Goal: Information Seeking & Learning: Learn about a topic

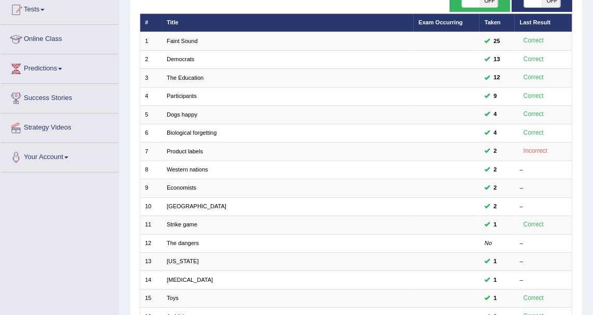
scroll to position [115, 0]
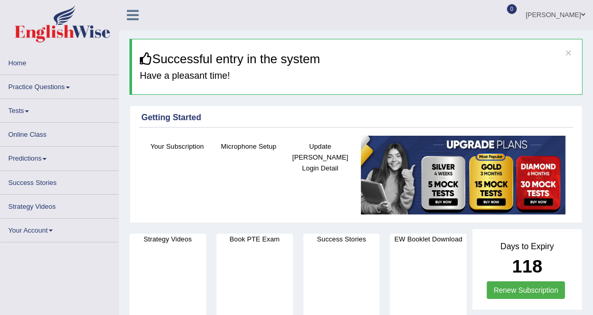
click at [68, 83] on link "Practice Questions" at bounding box center [60, 85] width 118 height 20
click at [62, 84] on link "Practice Questions" at bounding box center [60, 85] width 118 height 20
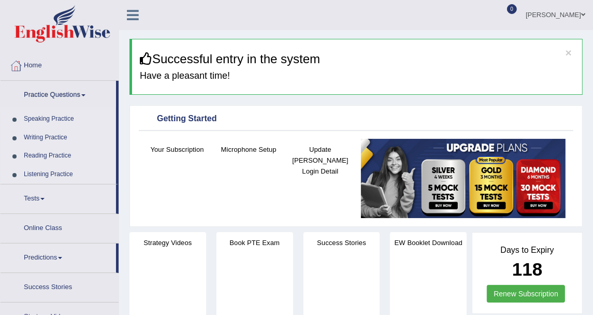
click at [75, 91] on link "Practice Questions" at bounding box center [59, 94] width 116 height 26
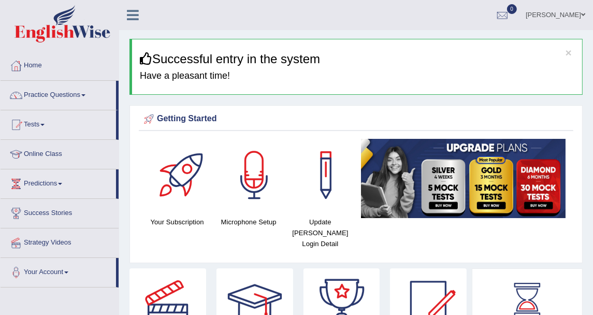
click at [73, 99] on link "Practice Questions" at bounding box center [59, 94] width 116 height 26
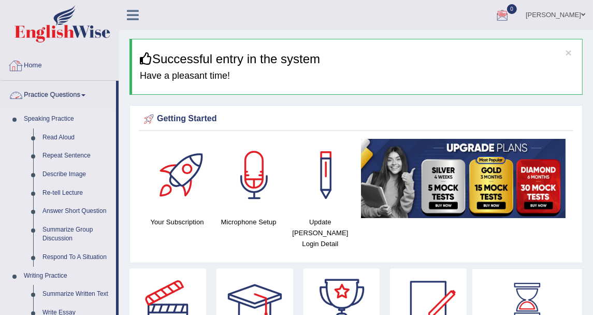
scroll to position [58, 0]
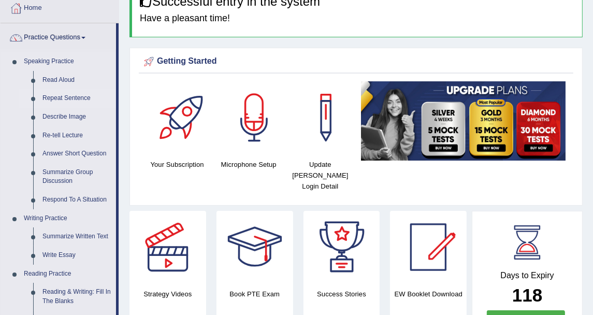
click at [69, 99] on link "Repeat Sentence" at bounding box center [77, 98] width 78 height 19
click at [72, 99] on link "Repeat Sentence" at bounding box center [77, 98] width 78 height 19
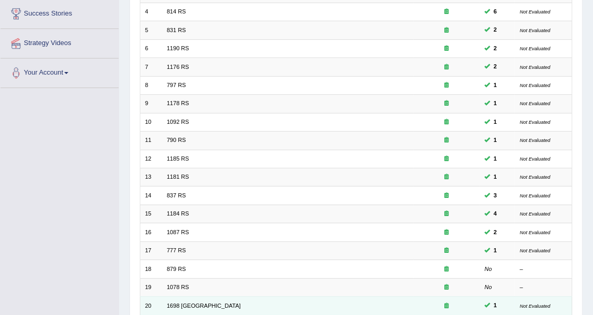
scroll to position [278, 0]
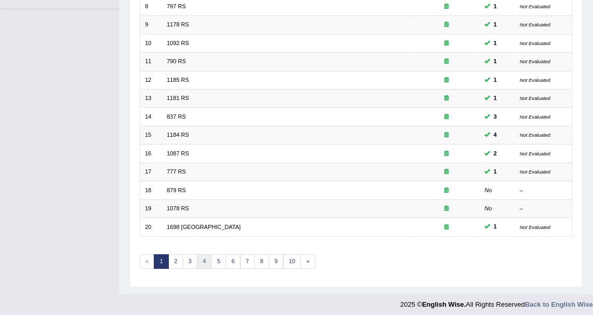
click at [197, 254] on link "4" at bounding box center [204, 261] width 15 height 15
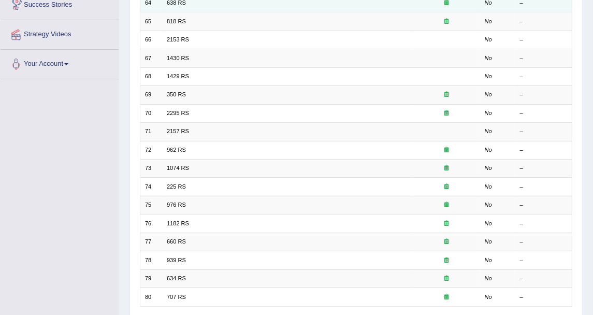
scroll to position [278, 0]
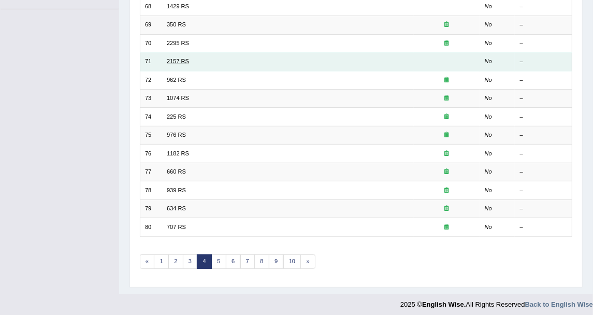
click at [168, 58] on link "2157 RS" at bounding box center [178, 61] width 22 height 6
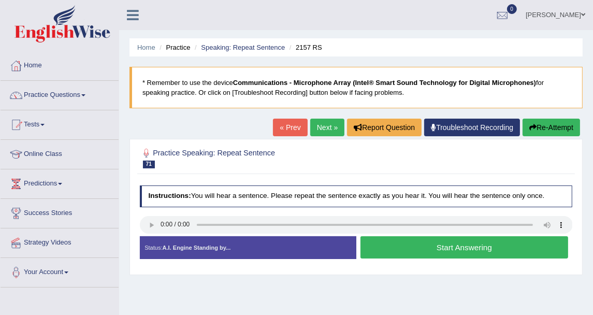
click at [323, 120] on link "Next »" at bounding box center [327, 128] width 34 height 18
click at [91, 98] on link "Practice Questions" at bounding box center [60, 94] width 118 height 26
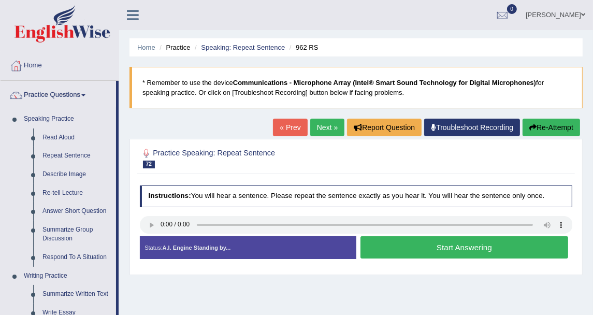
click at [201, 132] on div "Home Practice Speaking: Repeat Sentence 962 RS * Remember to use the device Com…" at bounding box center [356, 259] width 474 height 518
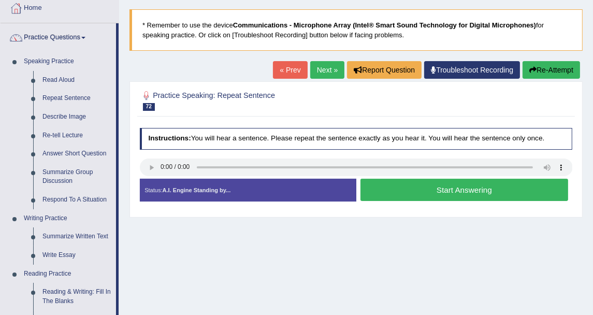
click at [243, 124] on div "Instructions: You will hear a sentence. Please repeat the sentence exactly as y…" at bounding box center [355, 168] width 437 height 90
click at [395, 182] on button "Start Answering" at bounding box center [465, 190] width 208 height 22
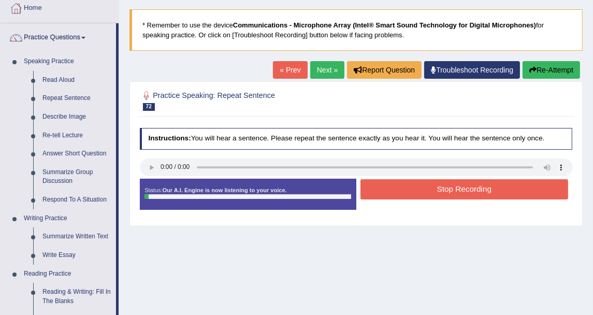
click at [367, 123] on div "Instructions: You will hear a sentence. Please repeat the sentence exactly as y…" at bounding box center [355, 172] width 437 height 98
click at [381, 185] on button "Stop Recording" at bounding box center [465, 189] width 208 height 20
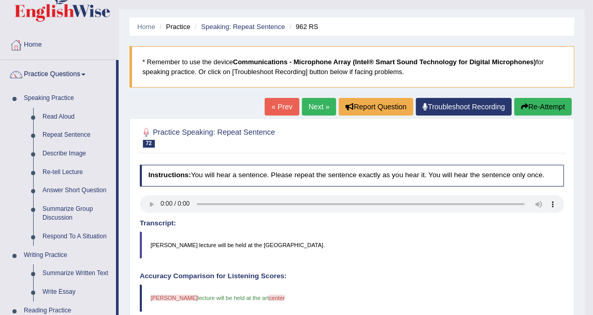
scroll to position [0, 0]
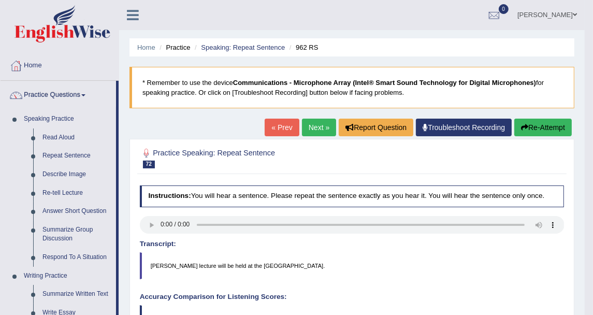
click at [316, 129] on link "Next »" at bounding box center [319, 128] width 34 height 18
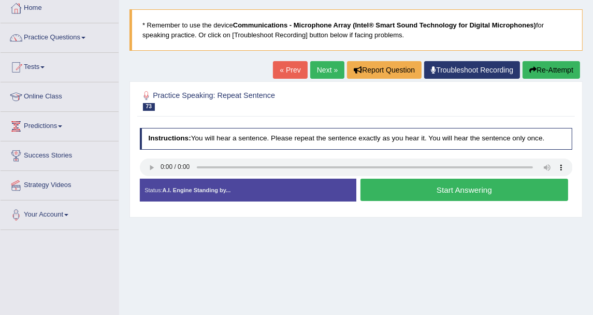
scroll to position [115, 0]
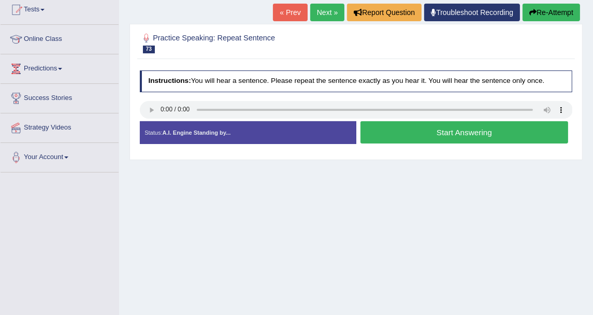
click at [375, 126] on button "Start Answering" at bounding box center [465, 132] width 208 height 22
click at [380, 132] on button "Start Answering" at bounding box center [465, 132] width 208 height 22
click at [429, 130] on button "Start Answering" at bounding box center [465, 132] width 208 height 22
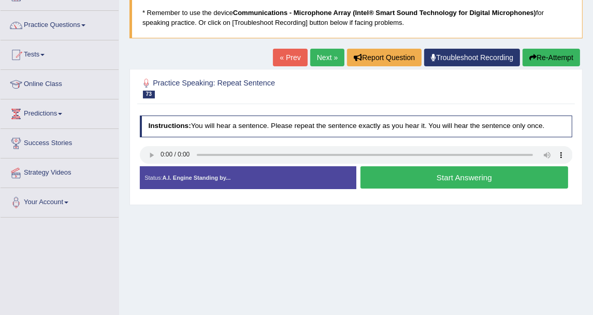
scroll to position [56, 0]
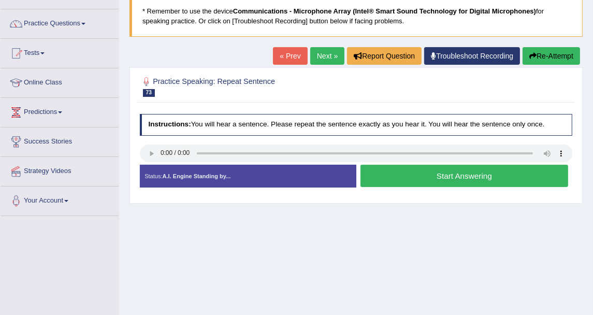
scroll to position [58, 0]
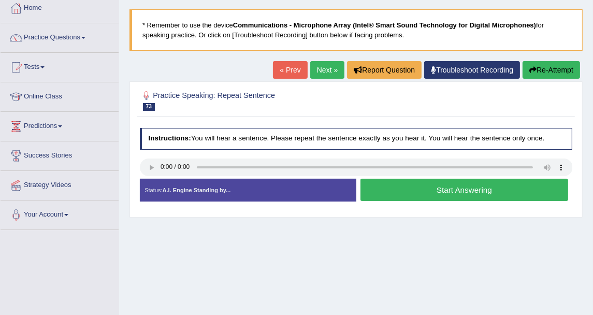
click at [394, 192] on button "Start Answering" at bounding box center [465, 190] width 208 height 22
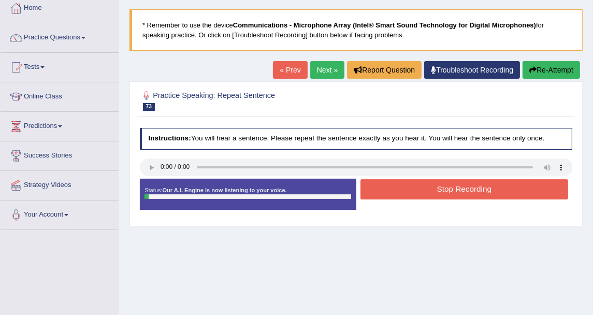
click at [389, 134] on h4 "Instructions: You will hear a sentence. Please repeat the sentence exactly as y…" at bounding box center [356, 139] width 433 height 22
click at [420, 201] on div "Status: Our A.I. Engine is now listening to your voice. Start Answering Stop Re…" at bounding box center [356, 199] width 433 height 40
click at [420, 189] on button "Stop Recording" at bounding box center [465, 189] width 208 height 20
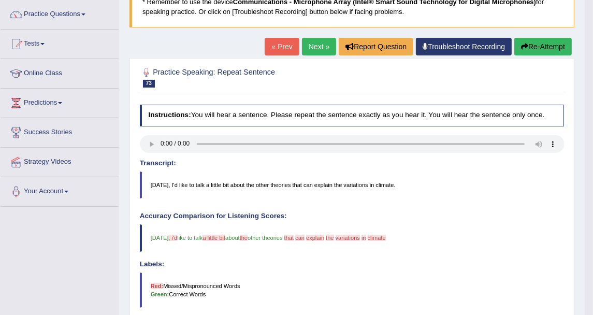
scroll to position [23, 0]
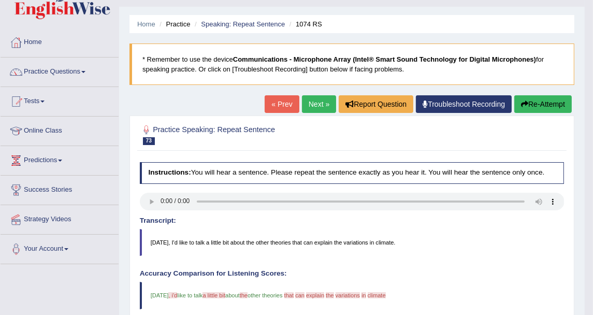
click at [315, 105] on link "Next »" at bounding box center [319, 104] width 34 height 18
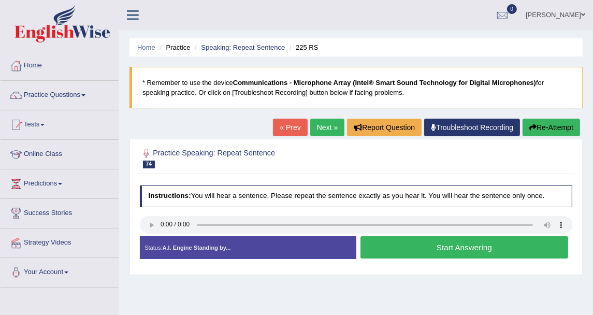
scroll to position [58, 0]
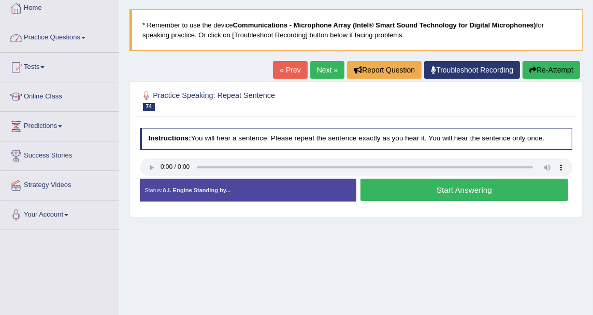
click at [416, 196] on button "Start Answering" at bounding box center [465, 190] width 208 height 22
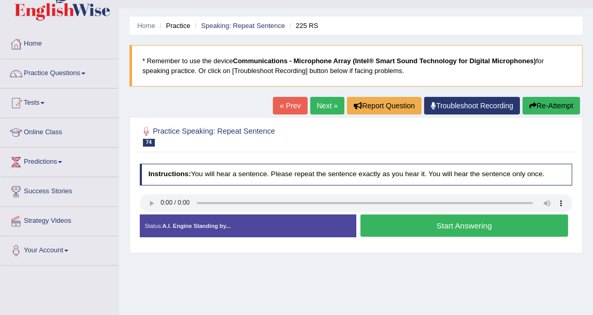
scroll to position [0, 0]
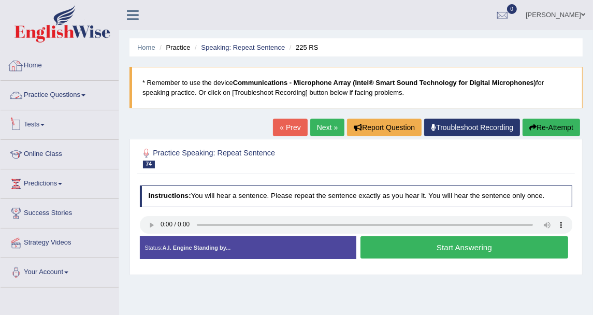
click at [38, 98] on link "Practice Questions" at bounding box center [60, 94] width 118 height 26
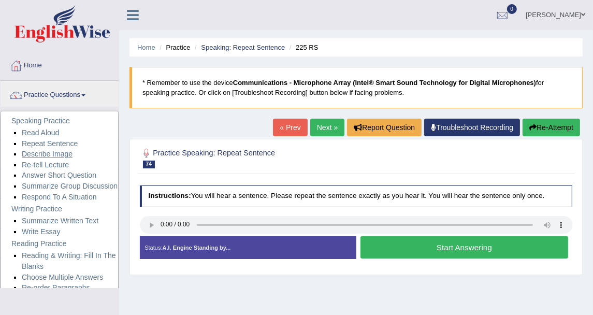
click at [45, 155] on link "Describe Image" at bounding box center [47, 154] width 51 height 8
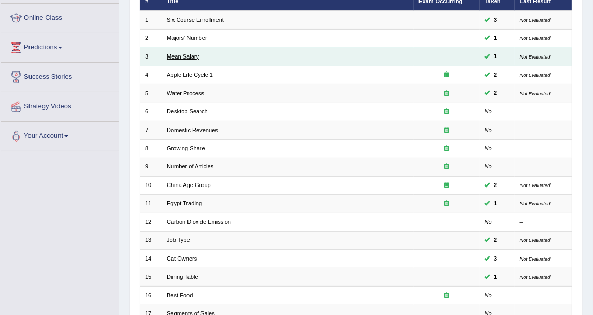
scroll to position [278, 0]
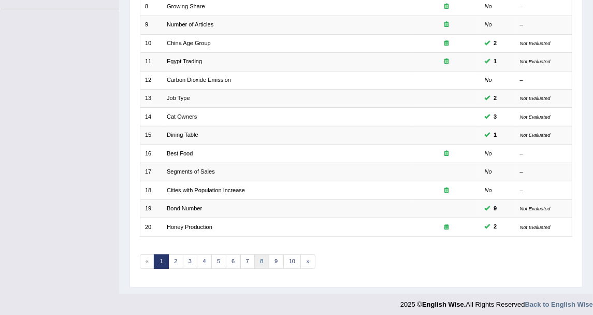
click at [259, 255] on link "8" at bounding box center [261, 261] width 15 height 15
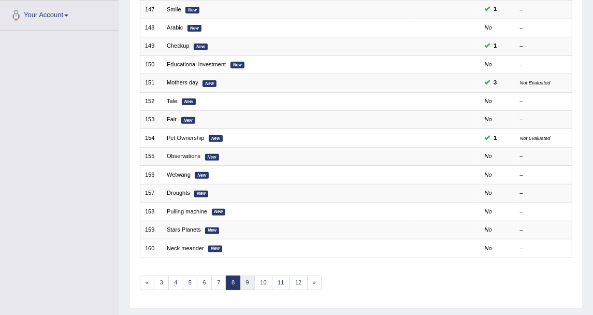
scroll to position [278, 0]
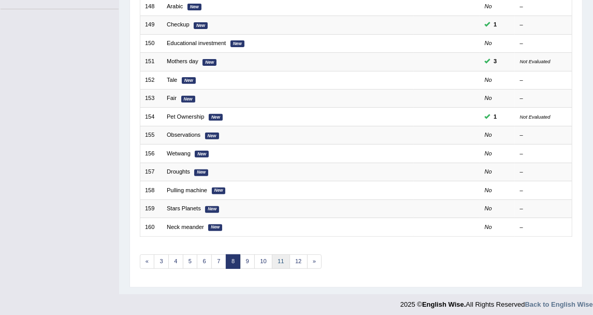
click at [272, 256] on link "11" at bounding box center [281, 261] width 18 height 15
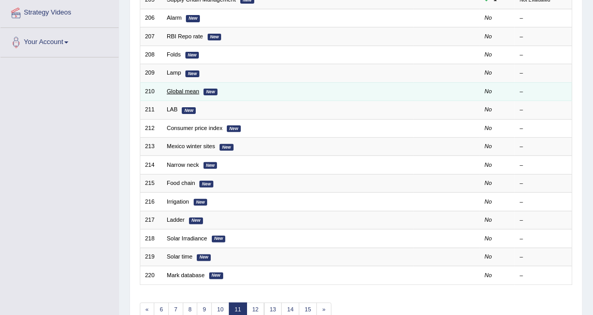
click at [175, 90] on link "Global mean" at bounding box center [183, 91] width 33 height 6
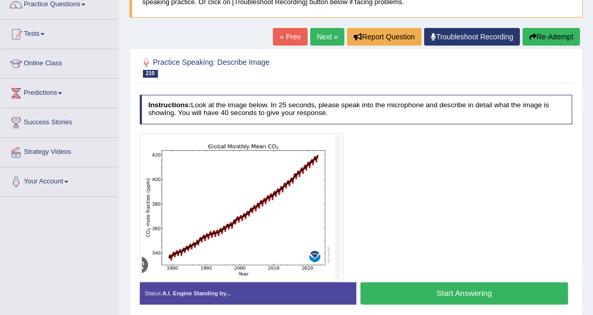
scroll to position [51, 0]
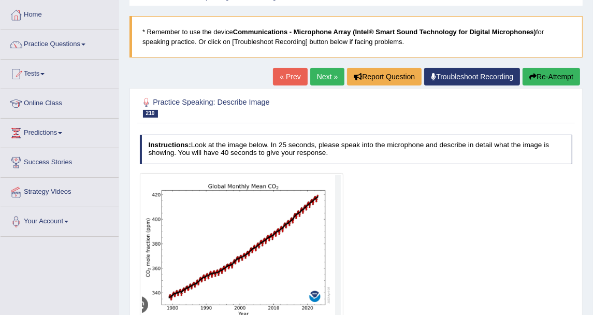
click at [331, 68] on link "Next »" at bounding box center [327, 77] width 34 height 18
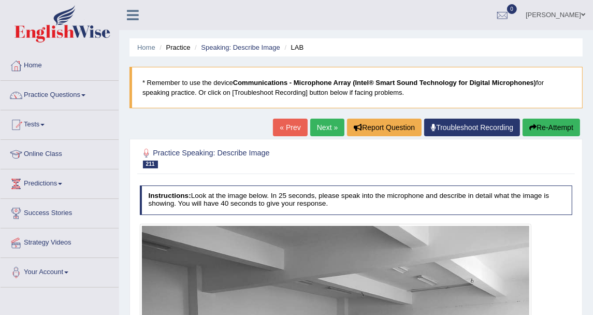
click at [332, 126] on link "Next »" at bounding box center [327, 128] width 34 height 18
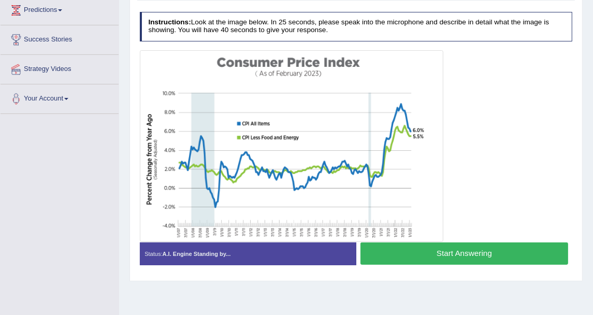
scroll to position [189, 0]
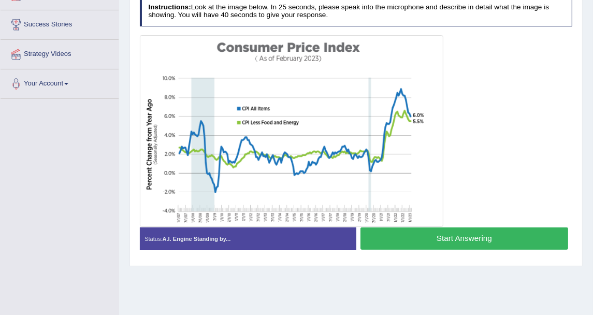
click at [381, 244] on button "Start Answering" at bounding box center [465, 239] width 208 height 22
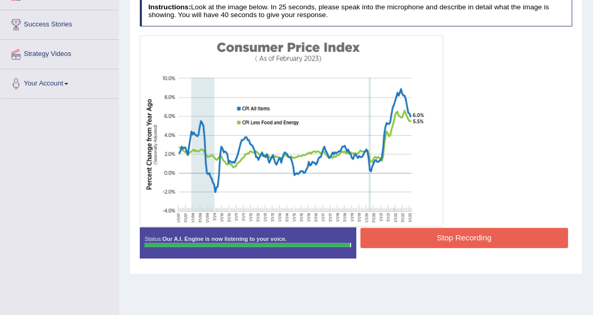
click at [411, 237] on button "Stop Recording" at bounding box center [465, 238] width 208 height 20
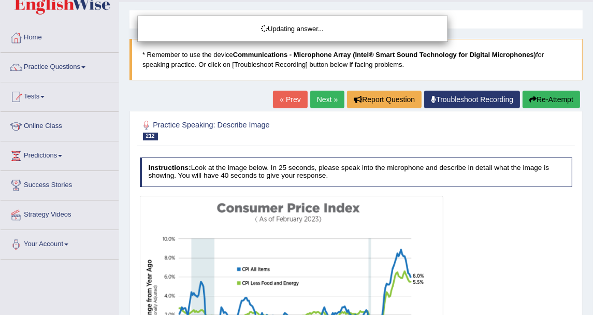
scroll to position [0, 0]
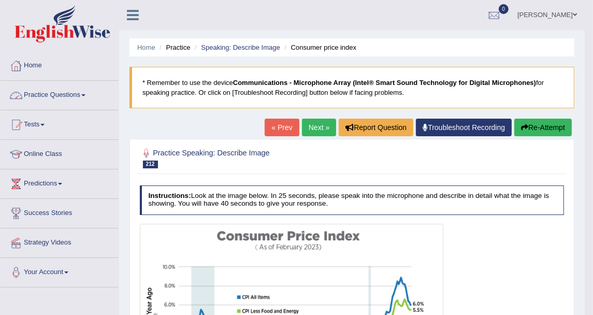
click at [80, 96] on link "Practice Questions" at bounding box center [60, 94] width 118 height 26
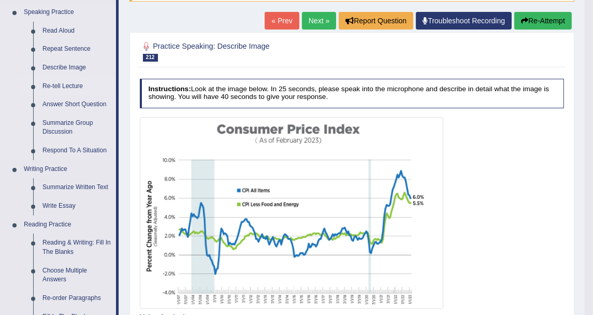
scroll to position [115, 0]
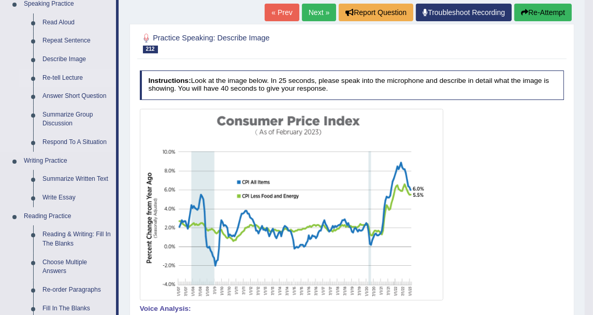
click at [69, 75] on link "Re-tell Lecture" at bounding box center [77, 78] width 78 height 19
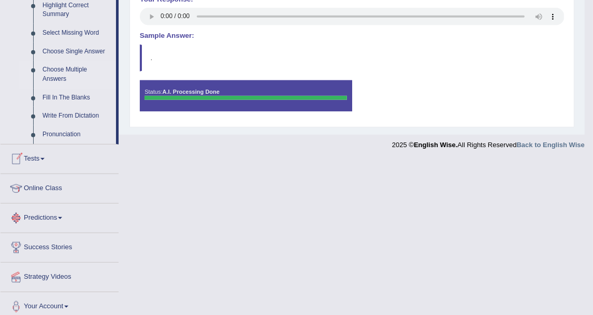
scroll to position [524, 0]
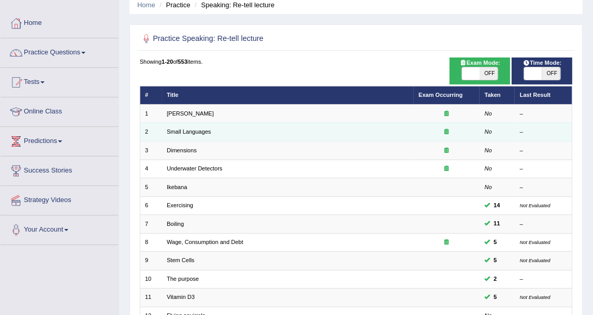
scroll to position [58, 0]
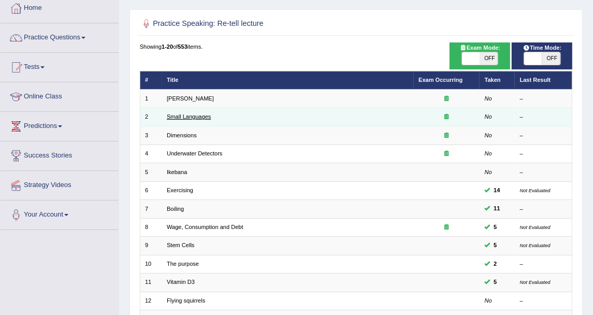
click at [200, 119] on link "Small Languages" at bounding box center [189, 116] width 44 height 6
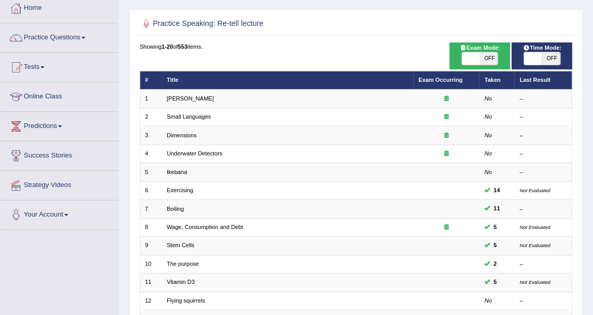
click at [271, 54] on div "Showing 1-20 of 553 items. # Title Exam Occurring Taken Last Result 1 Amory Lov…" at bounding box center [356, 271] width 433 height 458
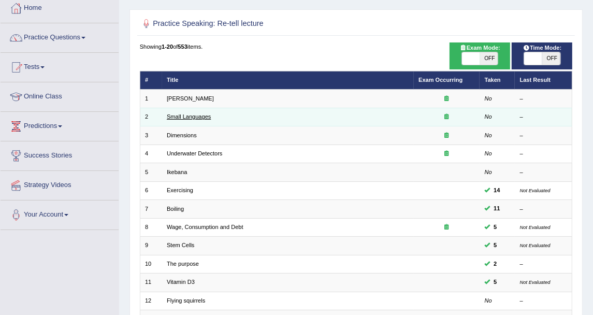
click at [208, 117] on link "Small Languages" at bounding box center [189, 116] width 44 height 6
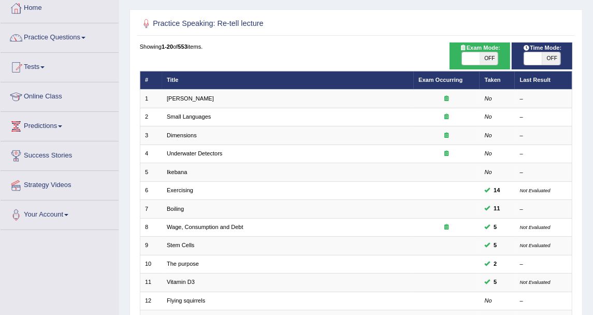
click at [253, 58] on div "Showing 1-20 of 553 items. # Title Exam Occurring Taken Last Result 1 Amory Lov…" at bounding box center [356, 271] width 433 height 458
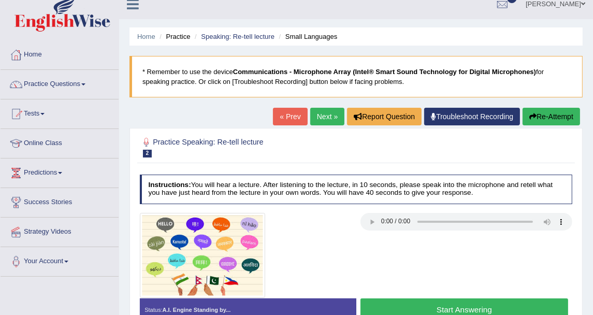
scroll to position [69, 0]
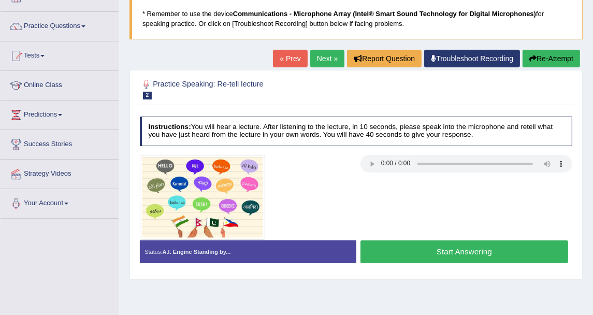
click at [375, 120] on h4 "Instructions: You will hear a lecture. After listening to the lecture, in 10 se…" at bounding box center [356, 132] width 433 height 30
click at [382, 126] on h4 "Instructions: You will hear a lecture. After listening to the lecture, in 10 se…" at bounding box center [356, 132] width 433 height 30
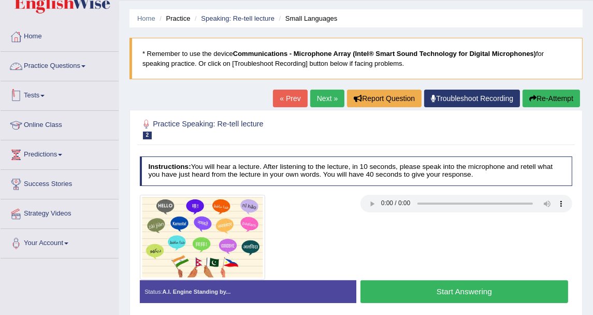
scroll to position [0, 0]
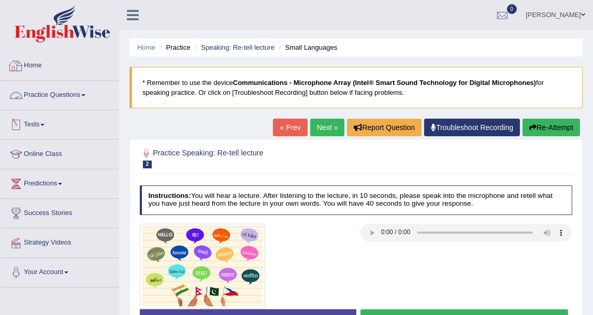
click at [70, 104] on link "Practice Questions" at bounding box center [60, 94] width 118 height 26
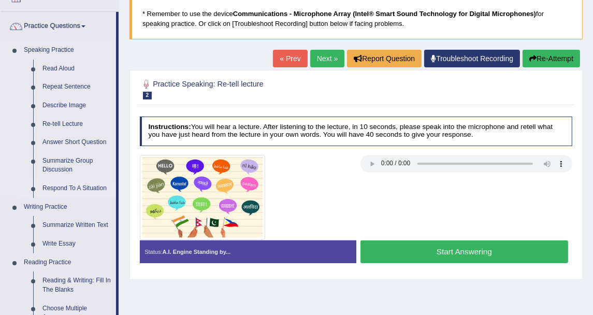
scroll to position [58, 0]
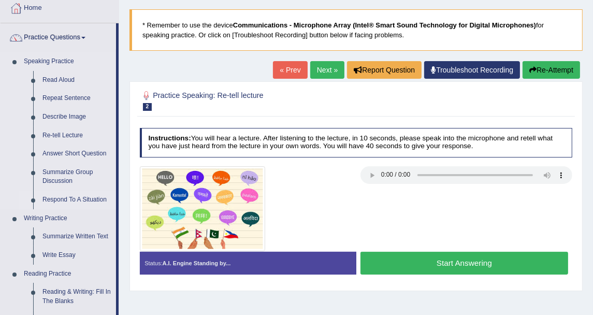
click at [84, 198] on link "Respond To A Situation" at bounding box center [77, 200] width 78 height 19
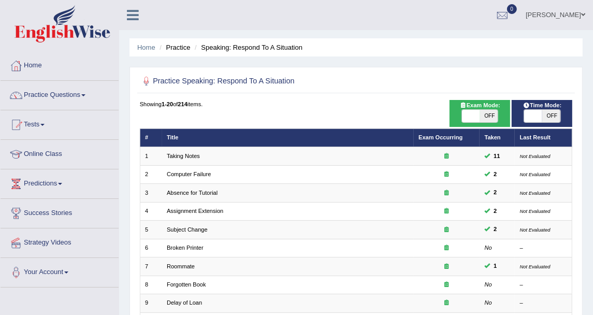
click at [30, 103] on link "Practice Questions" at bounding box center [60, 94] width 118 height 26
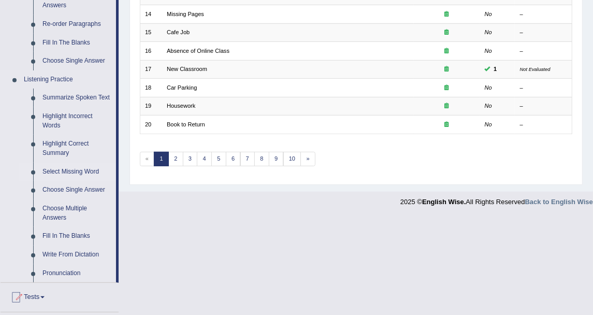
scroll to position [403, 0]
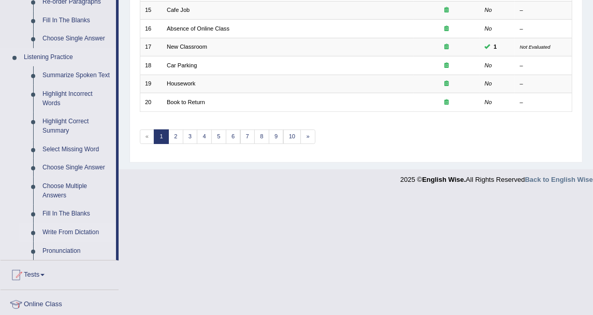
click at [64, 231] on link "Write From Dictation" at bounding box center [77, 232] width 78 height 19
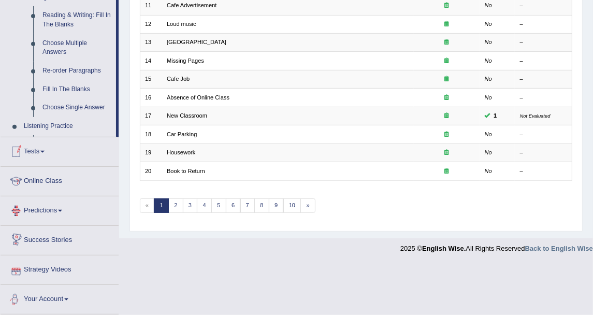
scroll to position [415, 0]
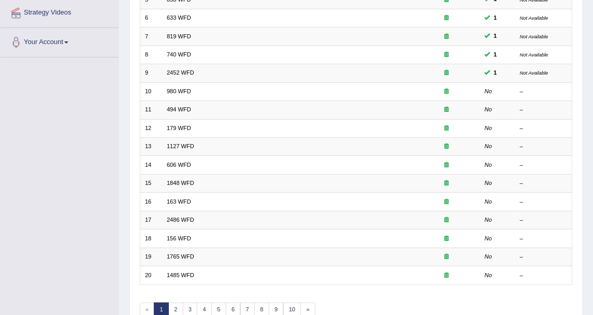
scroll to position [278, 0]
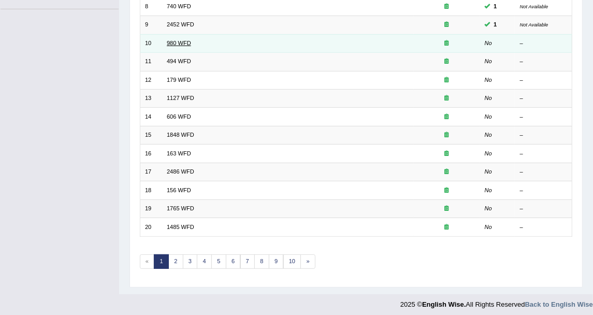
click at [189, 42] on link "980 WFD" at bounding box center [179, 43] width 24 height 6
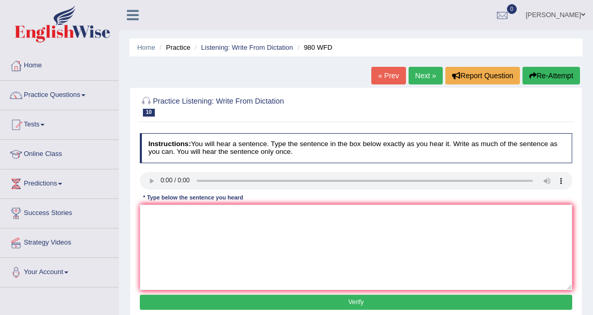
click at [444, 121] on div "Practice Listening: Write From Dictation 10 980 WFD" at bounding box center [355, 107] width 437 height 31
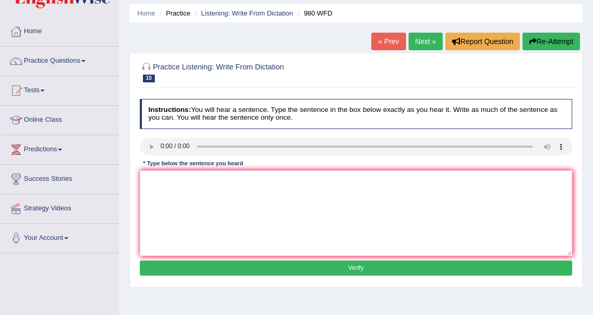
scroll to position [58, 0]
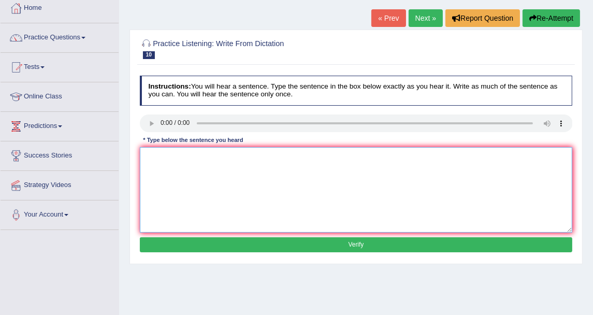
click at [235, 167] on textarea at bounding box center [356, 190] width 433 height 86
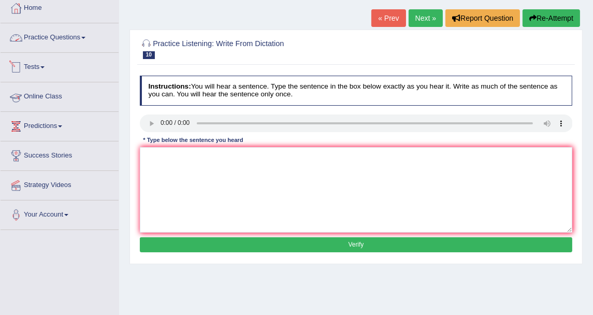
click at [88, 37] on link "Practice Questions" at bounding box center [60, 36] width 118 height 26
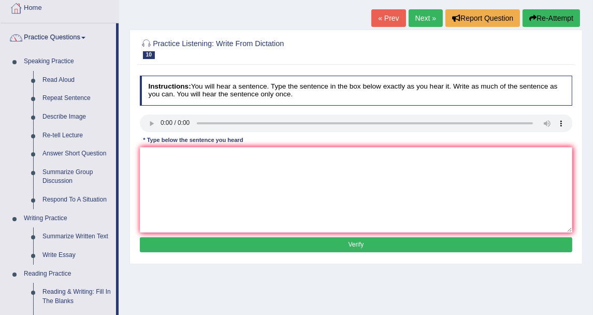
click at [137, 19] on div "Home Practice Listening: Write From Dictation 980 WFD « Prev Next » Report Ques…" at bounding box center [356, 201] width 474 height 518
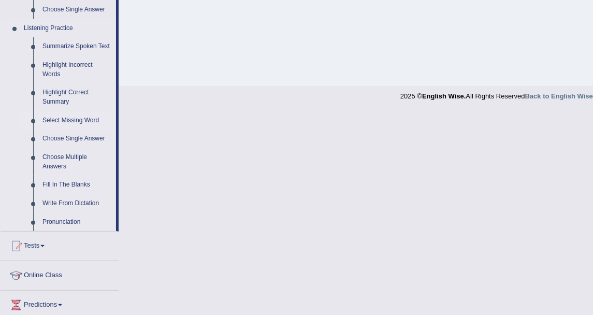
scroll to position [460, 0]
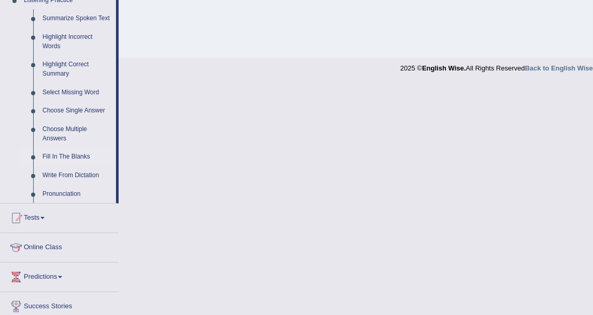
click at [80, 157] on link "Fill In The Blanks" at bounding box center [77, 157] width 78 height 19
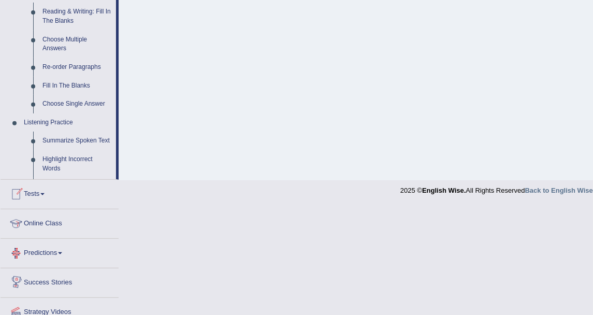
scroll to position [280, 0]
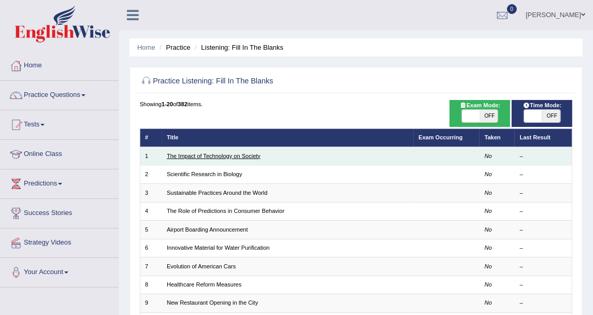
click at [230, 153] on link "The Impact of Technology on Society" at bounding box center [214, 156] width 94 height 6
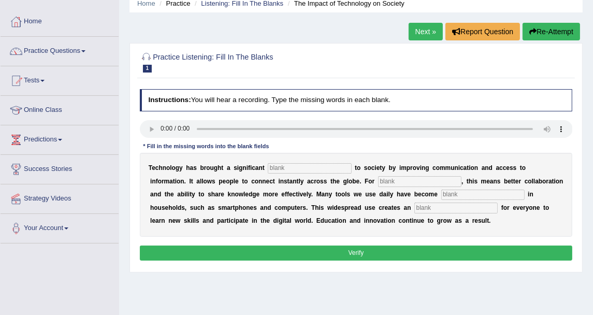
scroll to position [58, 0]
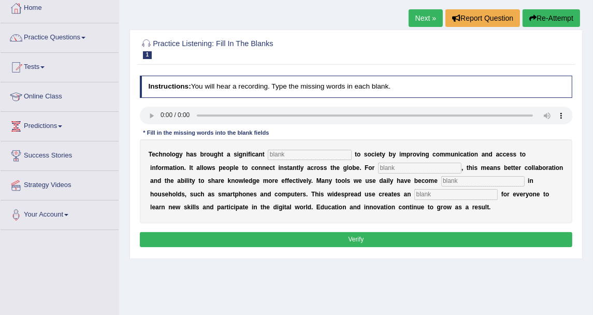
click at [269, 154] on input "text" at bounding box center [309, 155] width 83 height 10
type input "change"
drag, startPoint x: 306, startPoint y: 151, endPoint x: 165, endPoint y: 152, distance: 141.0
click at [165, 152] on div "T e c h n o l o g y h a s b r o u g h t a s i g n i f i c a n t change t o s o …" at bounding box center [356, 181] width 433 height 84
click at [415, 192] on input "text" at bounding box center [456, 194] width 83 height 10
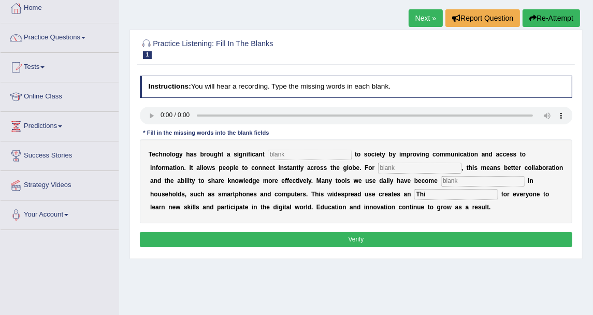
type input "This"
drag, startPoint x: 301, startPoint y: 193, endPoint x: 255, endPoint y: 184, distance: 47.0
click at [255, 184] on div "T e c h n o l o g y h a s b r o u g h t a s i g n i f i c a n t t o s o c i e t…" at bounding box center [356, 181] width 433 height 84
click at [442, 180] on input "text" at bounding box center [483, 181] width 83 height 10
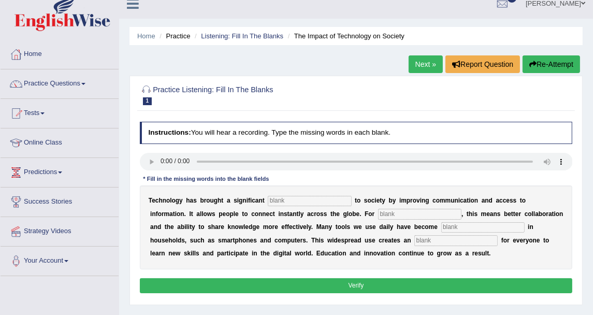
scroll to position [0, 0]
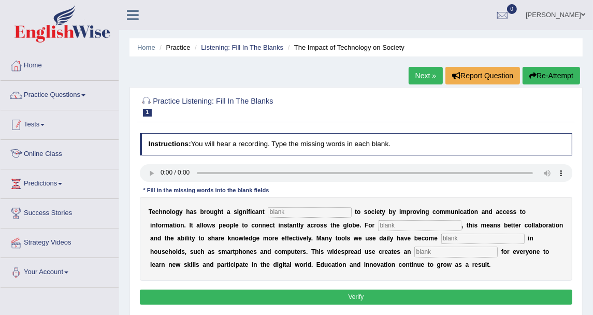
click at [51, 95] on link "Practice Questions" at bounding box center [60, 94] width 118 height 26
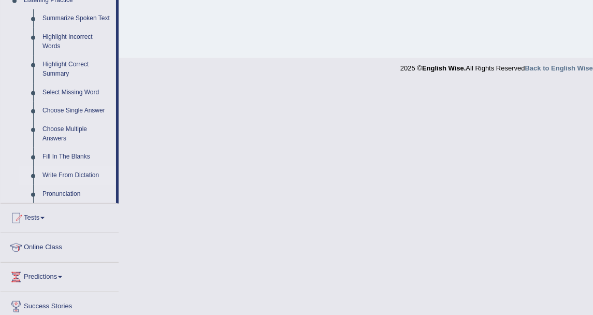
click at [62, 176] on link "Write From Dictation" at bounding box center [77, 175] width 78 height 19
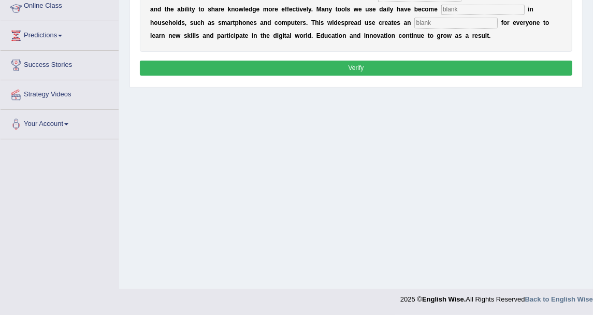
scroll to position [155, 0]
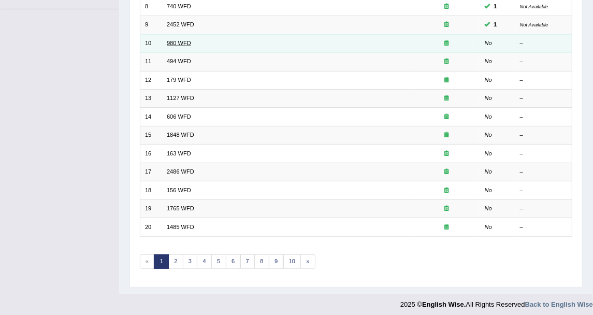
click at [184, 40] on link "980 WFD" at bounding box center [179, 43] width 24 height 6
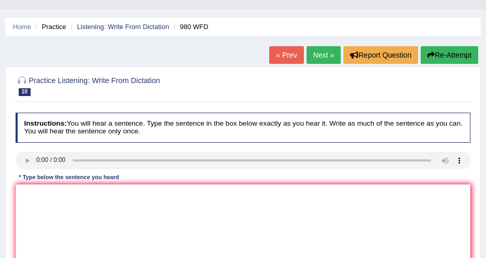
scroll to position [47, 0]
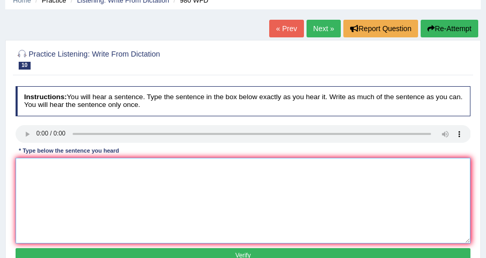
click at [32, 162] on textarea at bounding box center [243, 201] width 455 height 86
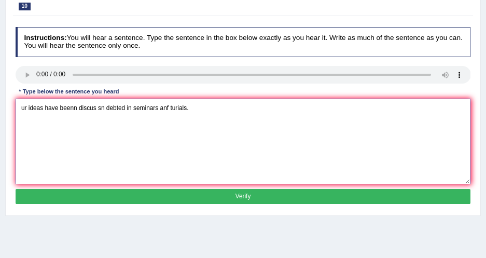
scroll to position [94, 0]
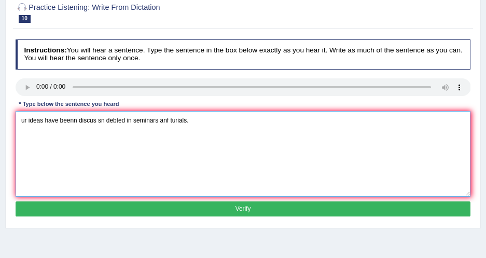
click at [124, 153] on textarea "ur ideas have beenn discus sn debted in seminars anf turials." at bounding box center [243, 154] width 455 height 86
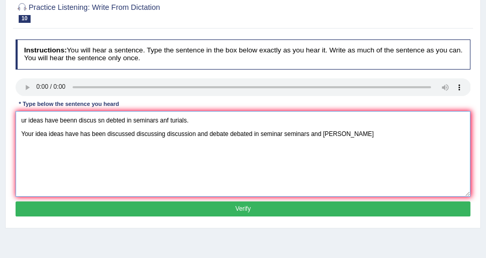
click at [337, 130] on textarea "ur ideas have beenn discus sn debted in seminars anf turials. Your idea ideas h…" at bounding box center [243, 154] width 455 height 86
drag, startPoint x: 214, startPoint y: 118, endPoint x: 10, endPoint y: 119, distance: 203.7
click at [10, 119] on div "Practice Listening: Write From Dictation 10 980 WFD Instructions: You will hear…" at bounding box center [242, 110] width 475 height 235
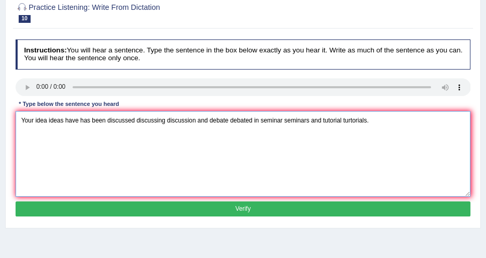
click at [21, 130] on textarea "Your idea ideas have has been discussed discussing discussion and debate debate…" at bounding box center [243, 154] width 455 height 86
click at [182, 143] on textarea "Your idea ideas have has been discussed discussing discussion and debate debate…" at bounding box center [243, 154] width 455 height 86
click at [224, 120] on textarea "Your idea ideas have has been discussed discussing discussion and debate debate…" at bounding box center [243, 154] width 455 height 86
click at [226, 120] on textarea "Your idea ideas have has been discussed discussing discussion and debate debate…" at bounding box center [243, 154] width 455 height 86
click at [253, 121] on textarea "Your idea ideas have has been discussed discussing discussion and debated debat…" at bounding box center [243, 154] width 455 height 86
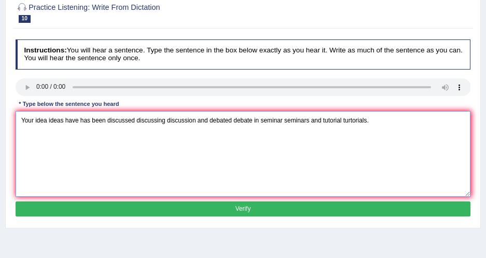
click at [243, 153] on textarea "Your idea ideas have has been discussed discussing discussion and debated debat…" at bounding box center [243, 154] width 455 height 86
type textarea "Your idea ideas have has been discussed discussing discussion and debated debat…"
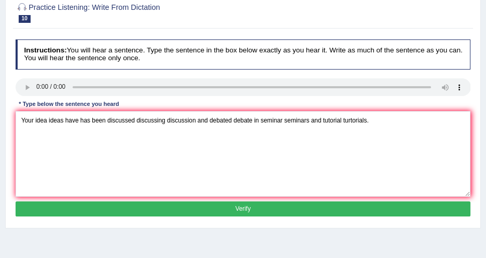
click at [230, 207] on button "Verify" at bounding box center [243, 208] width 455 height 15
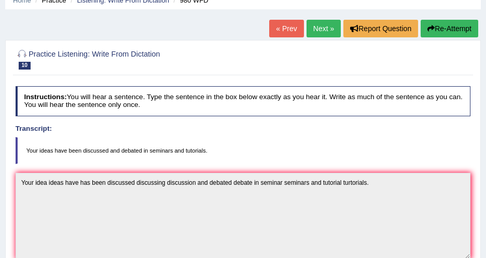
scroll to position [0, 0]
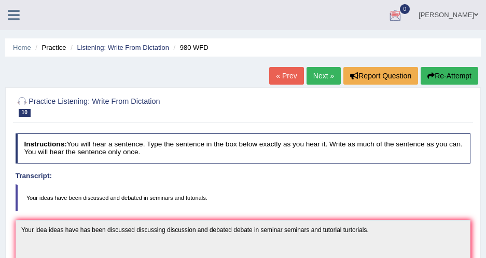
click at [441, 76] on button "Re-Attempt" at bounding box center [449, 76] width 58 height 18
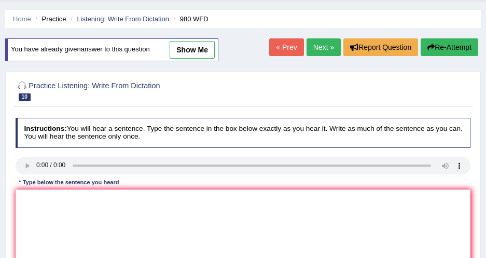
scroll to position [47, 0]
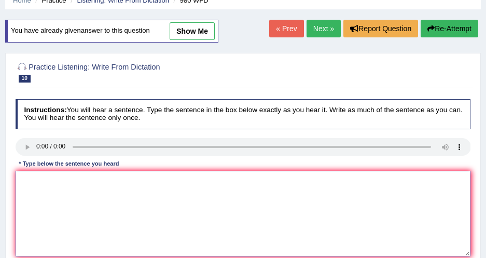
click at [93, 193] on textarea at bounding box center [243, 214] width 455 height 86
type textarea "Your ideas have been taken. Your taken been ideas."
drag, startPoint x: 22, startPoint y: 193, endPoint x: 34, endPoint y: 191, distance: 11.5
click at [34, 191] on textarea "Your ideas have been taken. Your taken been ideas." at bounding box center [243, 214] width 455 height 86
drag, startPoint x: 52, startPoint y: 194, endPoint x: 64, endPoint y: 196, distance: 12.6
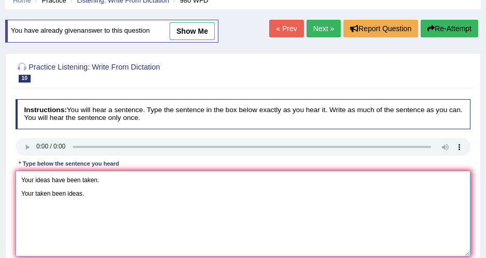
click at [64, 196] on textarea "Your ideas have been taken. Your taken been ideas." at bounding box center [243, 214] width 455 height 86
click at [92, 192] on textarea "Your ideas have been taken. Your taken been ideas." at bounding box center [243, 214] width 455 height 86
drag, startPoint x: 92, startPoint y: 191, endPoint x: -2, endPoint y: 148, distance: 103.2
click at [0, 148] on html "Toggle navigation Home Practice Questions Speaking Practice Read Aloud Repeat S…" at bounding box center [243, 82] width 486 height 258
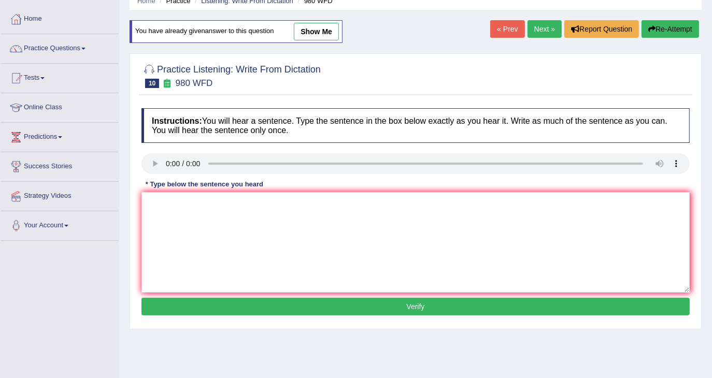
drag, startPoint x: 466, startPoint y: 0, endPoint x: 230, endPoint y: 55, distance: 242.6
click at [230, 55] on div "Practice Listening: Write From Dictation 10 980 WFD Instructions: You will hear…" at bounding box center [416, 191] width 572 height 276
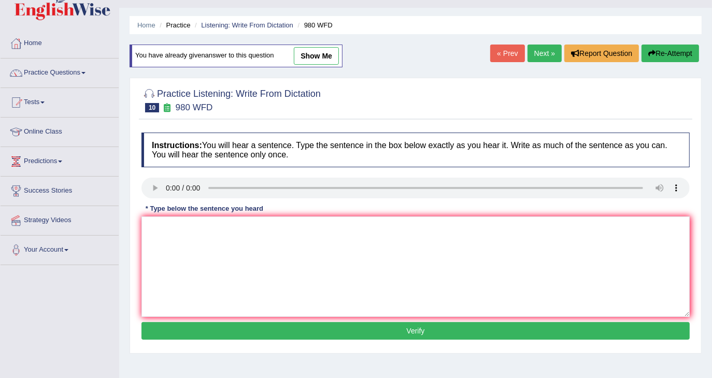
scroll to position [0, 0]
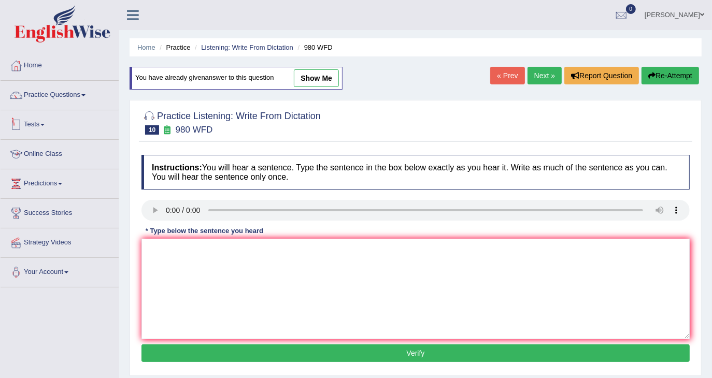
click at [81, 102] on link "Practice Questions" at bounding box center [60, 94] width 118 height 26
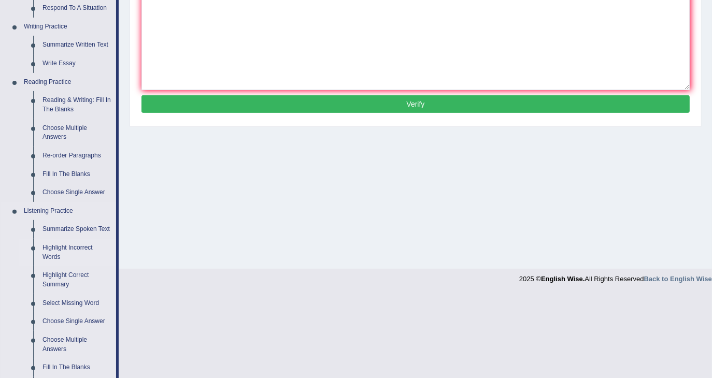
scroll to position [276, 0]
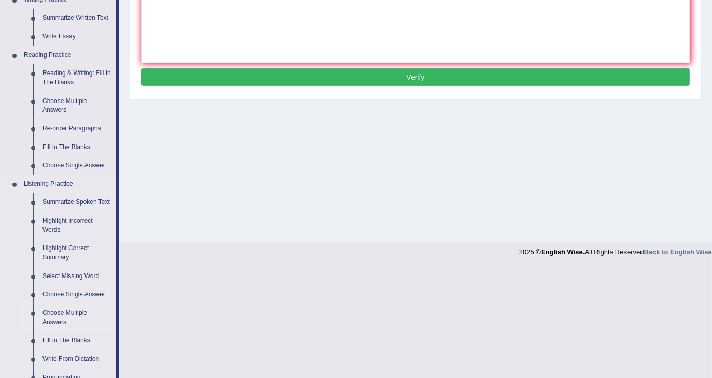
click at [82, 257] on link "Choose Multiple Answers" at bounding box center [77, 317] width 78 height 27
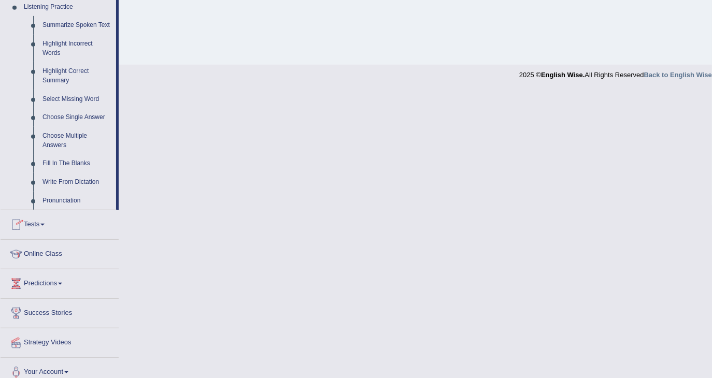
scroll to position [462, 0]
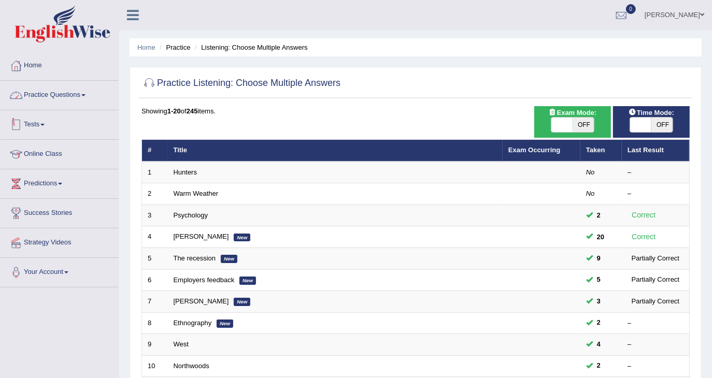
click at [69, 92] on link "Practice Questions" at bounding box center [60, 94] width 118 height 26
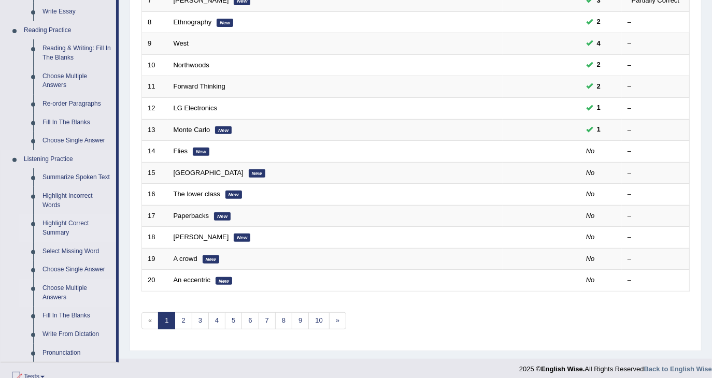
scroll to position [276, 0]
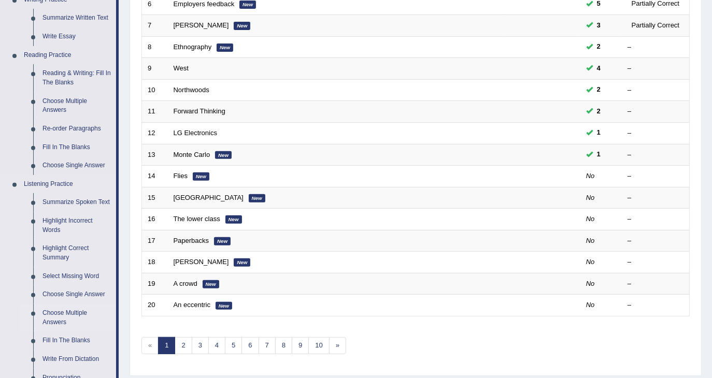
click at [79, 308] on link "Choose Multiple Answers" at bounding box center [77, 317] width 78 height 27
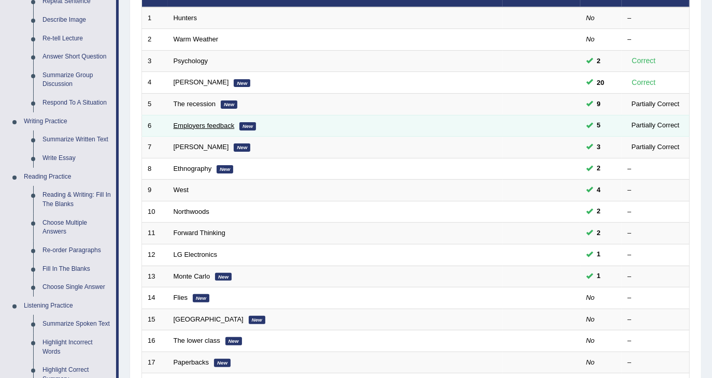
scroll to position [96, 0]
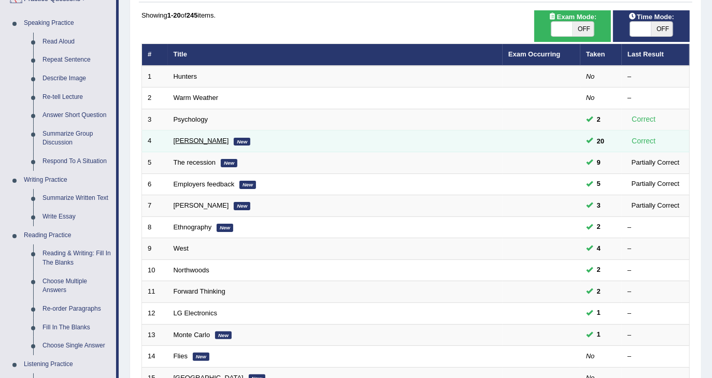
click at [182, 141] on link "[PERSON_NAME]" at bounding box center [201, 141] width 55 height 8
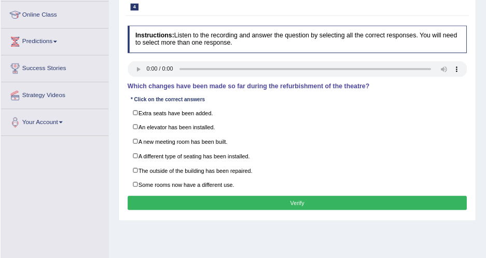
scroll to position [138, 0]
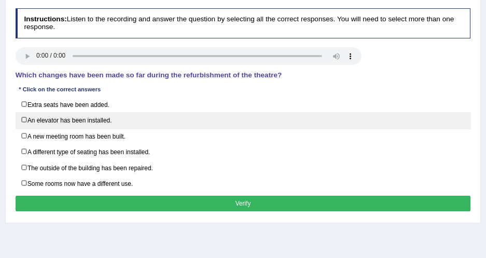
drag, startPoint x: 641, startPoint y: 1, endPoint x: 212, endPoint y: 122, distance: 445.3
click at [212, 122] on label "An elevator has been installed." at bounding box center [243, 120] width 455 height 16
click at [113, 119] on label "An elevator has been installed." at bounding box center [243, 120] width 455 height 16
checkbox input "false"
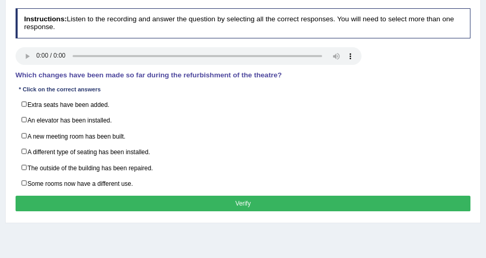
scroll to position [91, 0]
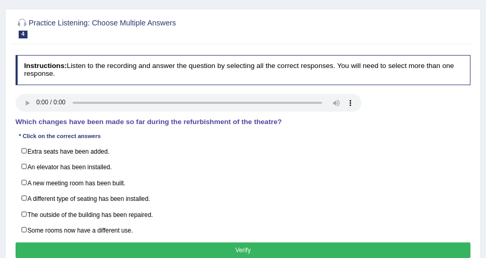
click at [82, 71] on h4 "Instructions: Listen to the recording and answer the question by selecting all …" at bounding box center [243, 70] width 455 height 30
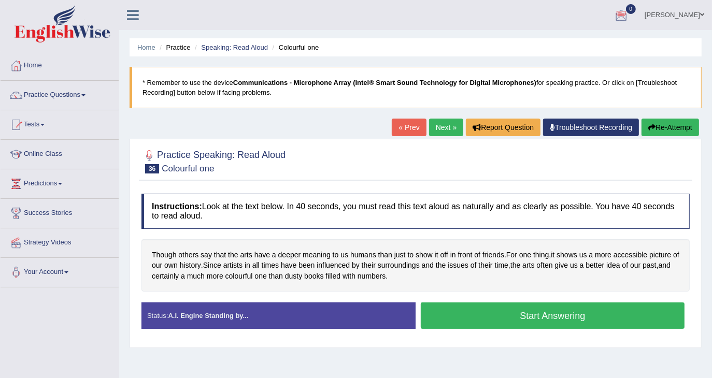
drag, startPoint x: 474, startPoint y: 2, endPoint x: 67, endPoint y: 89, distance: 416.0
click at [67, 89] on link "Practice Questions" at bounding box center [60, 94] width 118 height 26
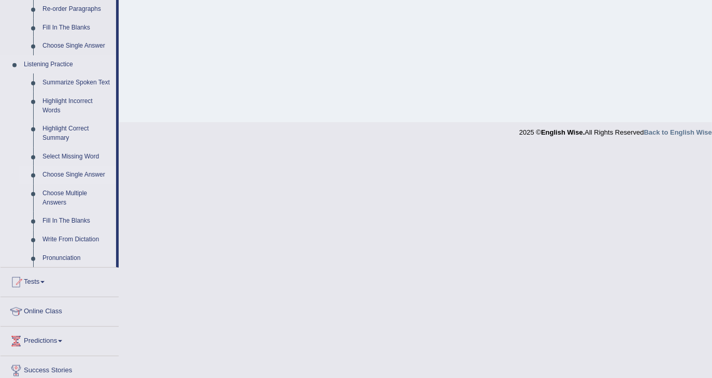
scroll to position [414, 0]
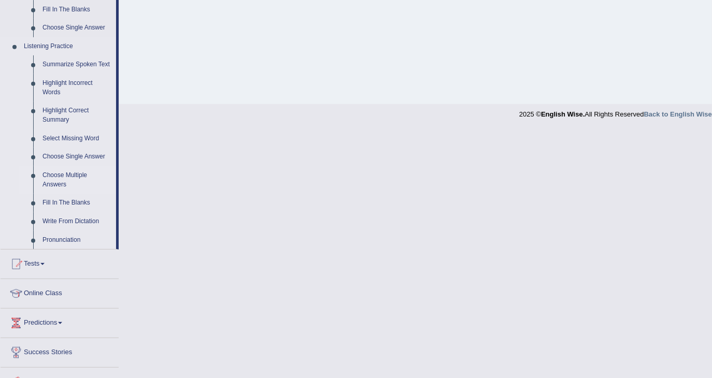
click at [71, 170] on link "Choose Multiple Answers" at bounding box center [77, 179] width 78 height 27
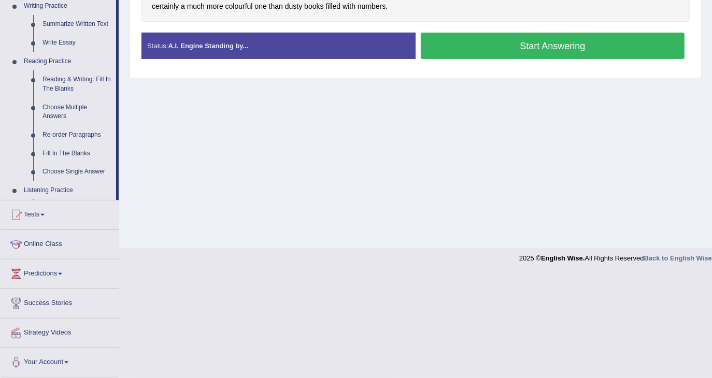
scroll to position [269, 0]
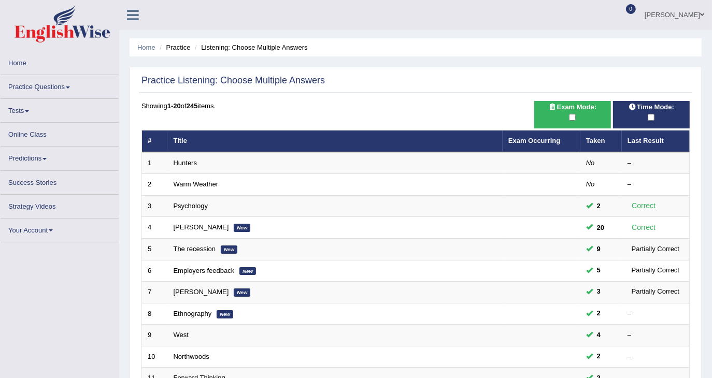
click at [49, 87] on link "Practice Questions" at bounding box center [60, 85] width 118 height 20
click at [56, 84] on link "Practice Questions" at bounding box center [60, 85] width 118 height 20
click at [50, 88] on link "Practice Questions" at bounding box center [60, 85] width 118 height 20
